Goal: Information Seeking & Learning: Learn about a topic

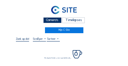
click at [52, 21] on div "Camera's" at bounding box center [52, 20] width 18 height 6
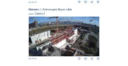
scroll to position [291, 0]
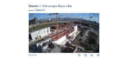
click at [71, 36] on img at bounding box center [64, 33] width 71 height 40
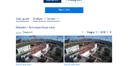
scroll to position [21, 0]
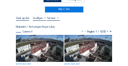
click at [36, 39] on img at bounding box center [40, 48] width 48 height 27
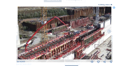
drag, startPoint x: 80, startPoint y: 31, endPoint x: 63, endPoint y: 46, distance: 22.3
click at [63, 46] on img at bounding box center [65, 33] width 94 height 53
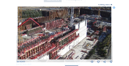
drag, startPoint x: 91, startPoint y: 42, endPoint x: 66, endPoint y: 43, distance: 25.3
click at [66, 43] on img at bounding box center [65, 33] width 94 height 53
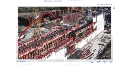
drag, startPoint x: 63, startPoint y: 44, endPoint x: 85, endPoint y: 35, distance: 22.7
click at [85, 35] on img at bounding box center [65, 33] width 94 height 53
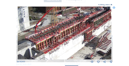
drag, startPoint x: 86, startPoint y: 33, endPoint x: 90, endPoint y: 29, distance: 5.9
click at [90, 29] on img at bounding box center [65, 33] width 94 height 53
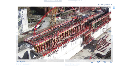
drag, startPoint x: 74, startPoint y: 28, endPoint x: 64, endPoint y: 50, distance: 23.7
click at [64, 50] on img at bounding box center [65, 33] width 94 height 53
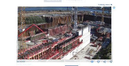
drag, startPoint x: 87, startPoint y: 36, endPoint x: 65, endPoint y: 40, distance: 22.6
click at [65, 40] on img at bounding box center [65, 33] width 94 height 53
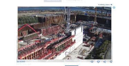
click at [48, 40] on img at bounding box center [65, 33] width 94 height 53
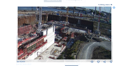
drag, startPoint x: 89, startPoint y: 44, endPoint x: 61, endPoint y: 44, distance: 28.4
click at [61, 44] on img at bounding box center [65, 33] width 94 height 53
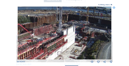
drag, startPoint x: 51, startPoint y: 42, endPoint x: 71, endPoint y: 42, distance: 20.4
click at [71, 42] on img at bounding box center [65, 33] width 94 height 53
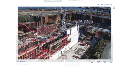
drag, startPoint x: 56, startPoint y: 40, endPoint x: 71, endPoint y: 39, distance: 14.9
click at [76, 38] on img at bounding box center [65, 33] width 94 height 53
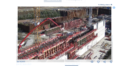
drag, startPoint x: 41, startPoint y: 40, endPoint x: 76, endPoint y: 32, distance: 36.2
click at [79, 31] on img at bounding box center [65, 33] width 94 height 53
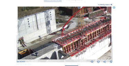
drag, startPoint x: 52, startPoint y: 46, endPoint x: 73, endPoint y: 34, distance: 24.8
click at [78, 26] on img at bounding box center [65, 33] width 94 height 53
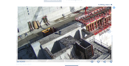
drag, startPoint x: 64, startPoint y: 43, endPoint x: 74, endPoint y: 33, distance: 14.5
click at [81, 27] on img at bounding box center [65, 33] width 94 height 53
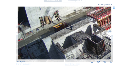
drag, startPoint x: 74, startPoint y: 35, endPoint x: 87, endPoint y: 35, distance: 13.2
click at [93, 34] on img at bounding box center [65, 33] width 94 height 53
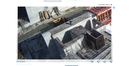
drag, startPoint x: 62, startPoint y: 37, endPoint x: 60, endPoint y: 26, distance: 11.3
click at [59, 26] on img at bounding box center [65, 33] width 94 height 53
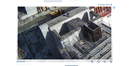
drag, startPoint x: 74, startPoint y: 43, endPoint x: 67, endPoint y: 34, distance: 11.7
click at [67, 34] on img at bounding box center [65, 33] width 94 height 53
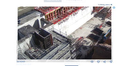
drag, startPoint x: 88, startPoint y: 37, endPoint x: 47, endPoint y: 43, distance: 41.4
click at [46, 44] on img at bounding box center [65, 33] width 94 height 53
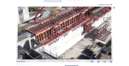
drag, startPoint x: 67, startPoint y: 39, endPoint x: 61, endPoint y: 54, distance: 16.2
click at [61, 54] on img at bounding box center [65, 33] width 94 height 53
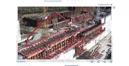
drag, startPoint x: 84, startPoint y: 45, endPoint x: 80, endPoint y: 58, distance: 14.0
click at [80, 60] on div "Fr 12 Sep 2025 10:10" at bounding box center [65, 35] width 96 height 57
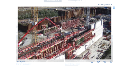
drag, startPoint x: 96, startPoint y: 42, endPoint x: 87, endPoint y: 44, distance: 9.2
click at [87, 44] on img at bounding box center [65, 33] width 94 height 53
click at [114, 8] on icon at bounding box center [114, 8] width 2 height 2
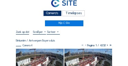
scroll to position [7, 0]
click at [50, 12] on div "Camera's" at bounding box center [52, 13] width 18 height 6
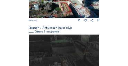
scroll to position [133, 0]
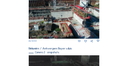
click at [86, 8] on img at bounding box center [64, 18] width 71 height 42
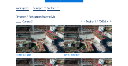
scroll to position [35, 0]
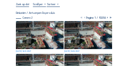
click at [41, 32] on img at bounding box center [40, 35] width 48 height 28
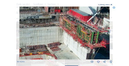
drag, startPoint x: 94, startPoint y: 29, endPoint x: 88, endPoint y: 34, distance: 8.2
click at [88, 34] on img at bounding box center [64, 33] width 90 height 53
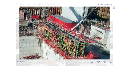
drag, startPoint x: 69, startPoint y: 28, endPoint x: 55, endPoint y: 37, distance: 17.0
click at [55, 37] on img at bounding box center [64, 33] width 90 height 53
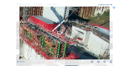
drag, startPoint x: 77, startPoint y: 37, endPoint x: 53, endPoint y: 37, distance: 23.9
click at [53, 37] on img at bounding box center [64, 33] width 90 height 53
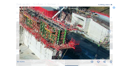
drag, startPoint x: 82, startPoint y: 37, endPoint x: 64, endPoint y: 26, distance: 21.0
click at [64, 26] on img at bounding box center [64, 33] width 90 height 53
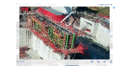
drag, startPoint x: 67, startPoint y: 28, endPoint x: 77, endPoint y: 33, distance: 11.2
click at [77, 33] on img at bounding box center [64, 33] width 90 height 53
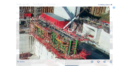
drag, startPoint x: 72, startPoint y: 29, endPoint x: 75, endPoint y: 36, distance: 7.2
click at [75, 36] on img at bounding box center [64, 33] width 90 height 53
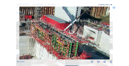
click at [115, 7] on icon at bounding box center [114, 8] width 2 height 2
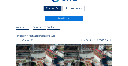
scroll to position [7, 0]
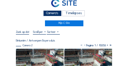
click at [56, 14] on div "Camera's" at bounding box center [52, 13] width 18 height 6
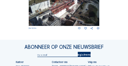
scroll to position [300, 0]
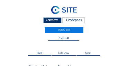
click at [60, 21] on div "Camera's" at bounding box center [52, 20] width 18 height 6
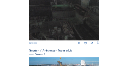
scroll to position [230, 0]
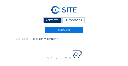
click at [46, 21] on div "Camera's" at bounding box center [52, 20] width 18 height 6
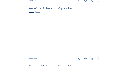
scroll to position [106, 0]
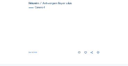
scroll to position [293, 0]
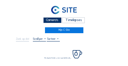
click at [50, 20] on div "Camera's" at bounding box center [52, 20] width 18 height 6
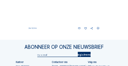
scroll to position [300, 0]
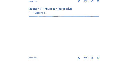
scroll to position [286, 0]
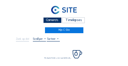
drag, startPoint x: 45, startPoint y: 19, endPoint x: 41, endPoint y: 19, distance: 4.5
click at [45, 19] on div "Camera's" at bounding box center [52, 20] width 18 height 6
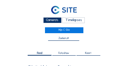
click at [53, 20] on div "Camera's" at bounding box center [52, 20] width 18 height 6
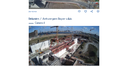
scroll to position [305, 0]
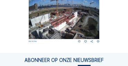
click at [81, 26] on img at bounding box center [64, 19] width 71 height 40
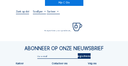
scroll to position [28, 0]
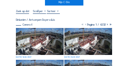
click at [42, 32] on img at bounding box center [40, 41] width 48 height 27
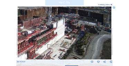
drag, startPoint x: 76, startPoint y: 28, endPoint x: 74, endPoint y: 37, distance: 9.2
click at [74, 37] on img at bounding box center [65, 33] width 94 height 53
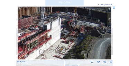
click at [114, 8] on icon at bounding box center [114, 8] width 2 height 2
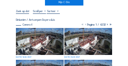
scroll to position [7, 0]
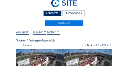
click at [58, 14] on div "Camera's" at bounding box center [52, 13] width 18 height 6
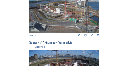
scroll to position [251, 0]
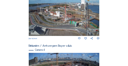
click at [72, 18] on img at bounding box center [64, 16] width 71 height 40
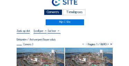
scroll to position [21, 0]
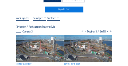
click at [38, 40] on img at bounding box center [40, 48] width 48 height 27
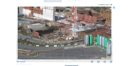
drag, startPoint x: 57, startPoint y: 37, endPoint x: 61, endPoint y: 42, distance: 6.4
click at [61, 42] on img at bounding box center [65, 33] width 94 height 53
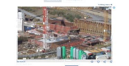
drag, startPoint x: 87, startPoint y: 32, endPoint x: 56, endPoint y: 44, distance: 33.1
click at [56, 44] on img at bounding box center [65, 33] width 94 height 53
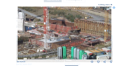
drag, startPoint x: 56, startPoint y: 40, endPoint x: 100, endPoint y: 30, distance: 44.4
click at [102, 30] on img at bounding box center [65, 33] width 94 height 53
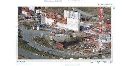
drag, startPoint x: 78, startPoint y: 43, endPoint x: 94, endPoint y: 50, distance: 17.8
click at [97, 51] on img at bounding box center [65, 33] width 94 height 53
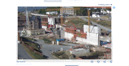
drag, startPoint x: 73, startPoint y: 38, endPoint x: 74, endPoint y: 45, distance: 7.3
click at [74, 45] on img at bounding box center [65, 33] width 94 height 53
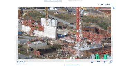
drag, startPoint x: 94, startPoint y: 50, endPoint x: 51, endPoint y: 43, distance: 43.2
click at [51, 43] on img at bounding box center [65, 33] width 94 height 53
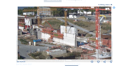
drag, startPoint x: 45, startPoint y: 38, endPoint x: 65, endPoint y: 46, distance: 21.2
click at [65, 46] on img at bounding box center [65, 33] width 94 height 53
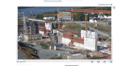
drag, startPoint x: 50, startPoint y: 43, endPoint x: 70, endPoint y: 47, distance: 20.6
click at [70, 47] on img at bounding box center [65, 33] width 94 height 53
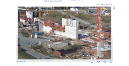
drag, startPoint x: 57, startPoint y: 39, endPoint x: 50, endPoint y: 35, distance: 7.4
click at [50, 35] on img at bounding box center [65, 33] width 94 height 53
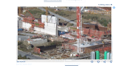
drag, startPoint x: 69, startPoint y: 45, endPoint x: 56, endPoint y: 43, distance: 13.0
click at [56, 43] on img at bounding box center [65, 33] width 94 height 53
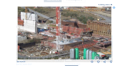
drag, startPoint x: 56, startPoint y: 44, endPoint x: 48, endPoint y: 43, distance: 8.0
click at [48, 43] on img at bounding box center [65, 33] width 94 height 53
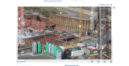
drag, startPoint x: 66, startPoint y: 47, endPoint x: 35, endPoint y: 41, distance: 31.8
click at [35, 41] on img at bounding box center [65, 33] width 94 height 53
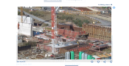
drag, startPoint x: 33, startPoint y: 41, endPoint x: 68, endPoint y: 51, distance: 35.7
click at [68, 51] on img at bounding box center [65, 33] width 94 height 53
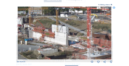
drag, startPoint x: 48, startPoint y: 45, endPoint x: 82, endPoint y: 54, distance: 35.0
click at [82, 54] on img at bounding box center [65, 33] width 94 height 53
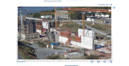
drag, startPoint x: 64, startPoint y: 49, endPoint x: 85, endPoint y: 52, distance: 20.7
click at [85, 52] on img at bounding box center [65, 33] width 94 height 53
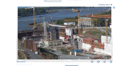
drag, startPoint x: 59, startPoint y: 47, endPoint x: 80, endPoint y: 53, distance: 21.7
click at [80, 53] on img at bounding box center [65, 33] width 94 height 53
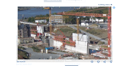
drag, startPoint x: 91, startPoint y: 52, endPoint x: 63, endPoint y: 50, distance: 28.9
click at [63, 50] on img at bounding box center [65, 33] width 94 height 53
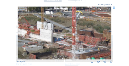
drag, startPoint x: 75, startPoint y: 54, endPoint x: 43, endPoint y: 42, distance: 34.3
click at [43, 42] on img at bounding box center [65, 33] width 94 height 53
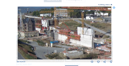
drag, startPoint x: 69, startPoint y: 48, endPoint x: 74, endPoint y: 49, distance: 5.2
click at [74, 49] on img at bounding box center [65, 33] width 94 height 53
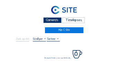
click at [48, 21] on div "Camera's" at bounding box center [52, 20] width 18 height 6
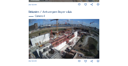
scroll to position [272, 0]
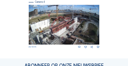
scroll to position [300, 0]
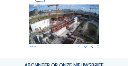
click at [56, 24] on img at bounding box center [64, 25] width 71 height 40
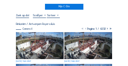
scroll to position [28, 0]
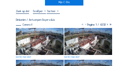
click at [38, 31] on img at bounding box center [40, 41] width 48 height 27
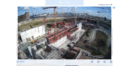
click at [114, 8] on icon at bounding box center [114, 8] width 2 height 2
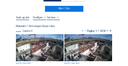
scroll to position [28, 0]
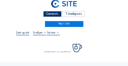
scroll to position [35, 0]
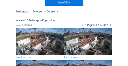
scroll to position [28, 0]
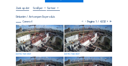
scroll to position [35, 0]
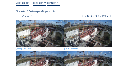
scroll to position [28, 0]
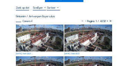
scroll to position [35, 0]
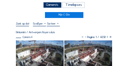
scroll to position [21, 0]
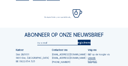
scroll to position [42, 0]
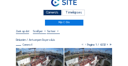
scroll to position [35, 0]
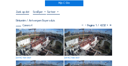
scroll to position [28, 0]
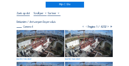
scroll to position [35, 0]
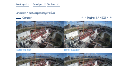
click at [38, 30] on img at bounding box center [40, 34] width 48 height 27
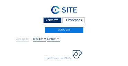
click at [59, 21] on div "Camera's" at bounding box center [52, 20] width 18 height 6
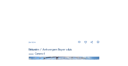
scroll to position [235, 0]
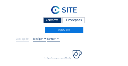
click at [44, 20] on div "Camera's" at bounding box center [52, 20] width 18 height 6
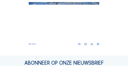
scroll to position [307, 0]
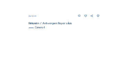
scroll to position [286, 0]
